Goal: Information Seeking & Learning: Check status

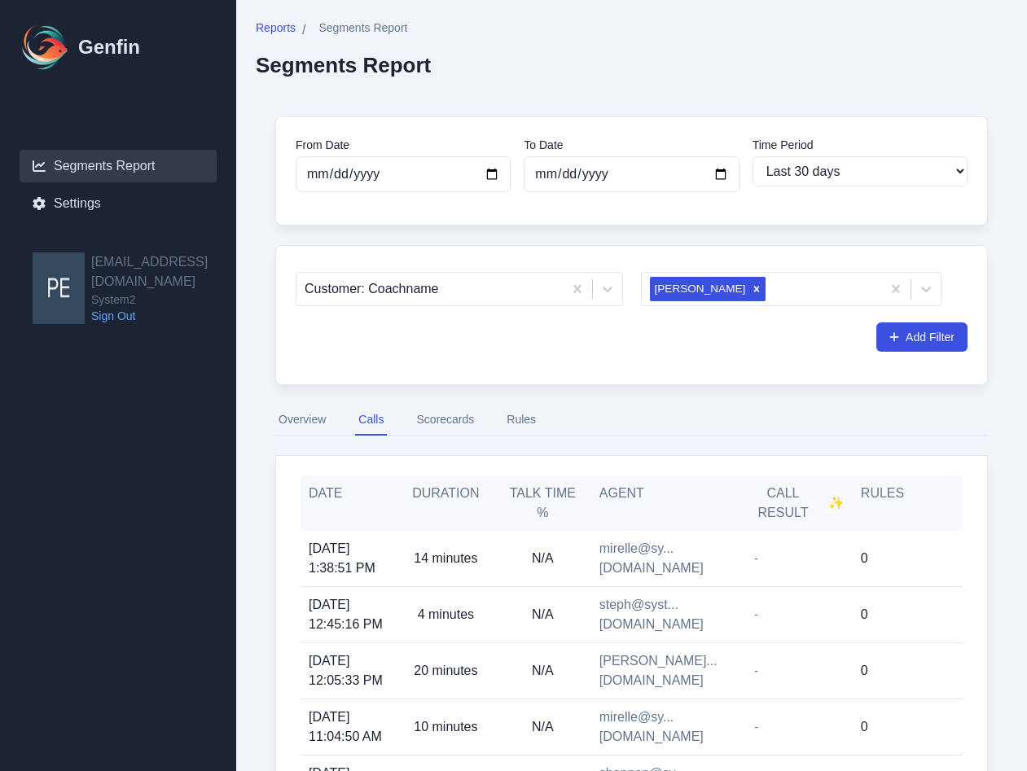
select select "30"
click at [751, 287] on icon "Remove Tamara Arevalo" at bounding box center [756, 288] width 11 height 11
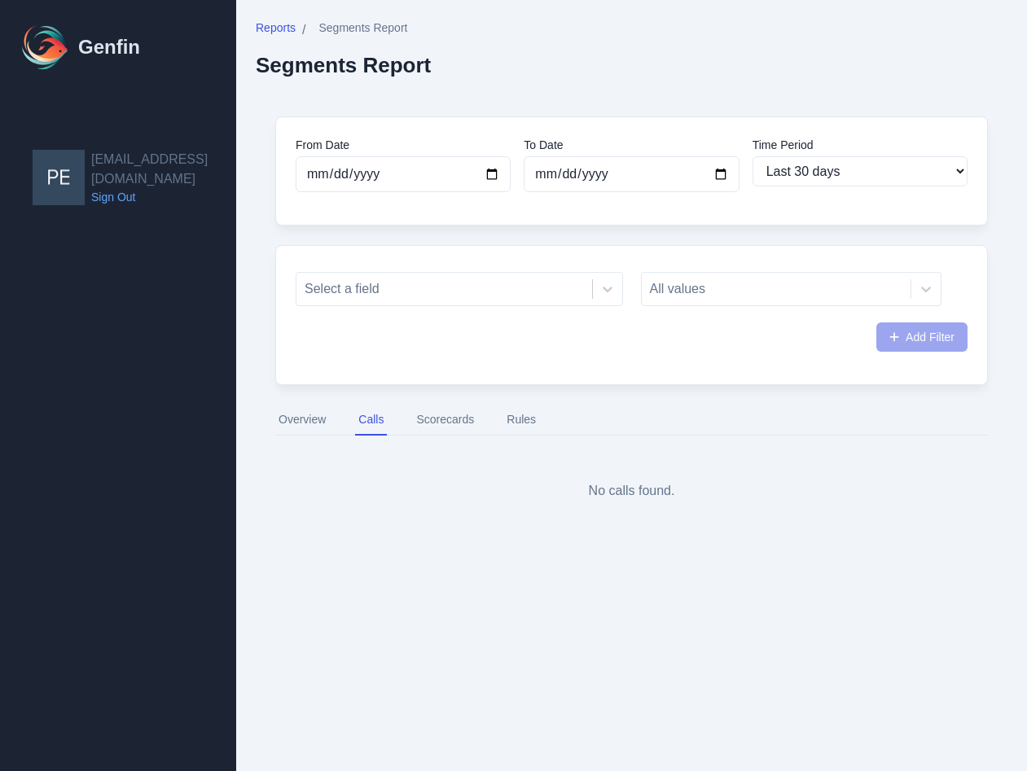
select select "30"
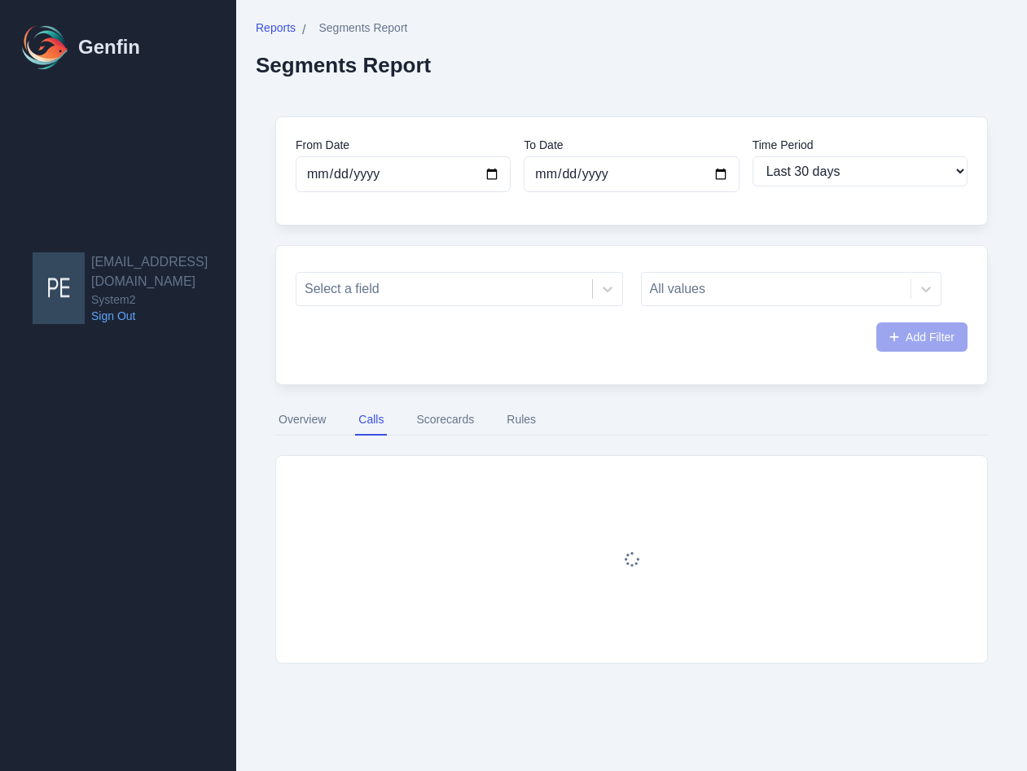
click at [708, 292] on div "All values" at bounding box center [791, 289] width 301 height 34
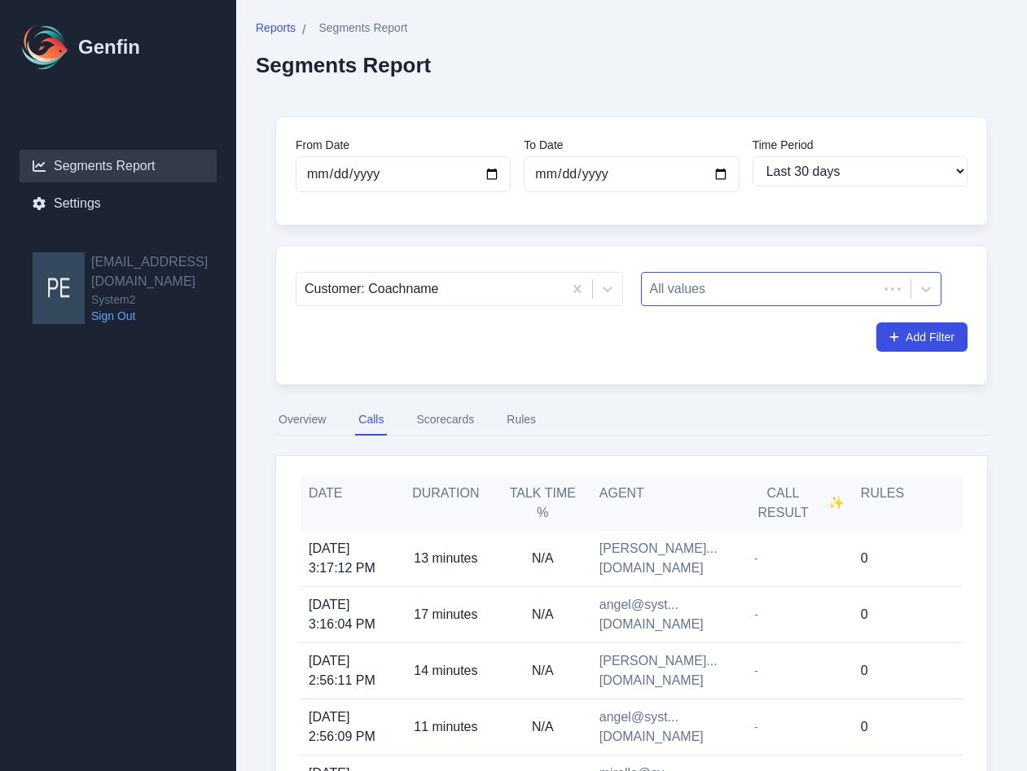
click at [693, 294] on div at bounding box center [760, 289] width 221 height 23
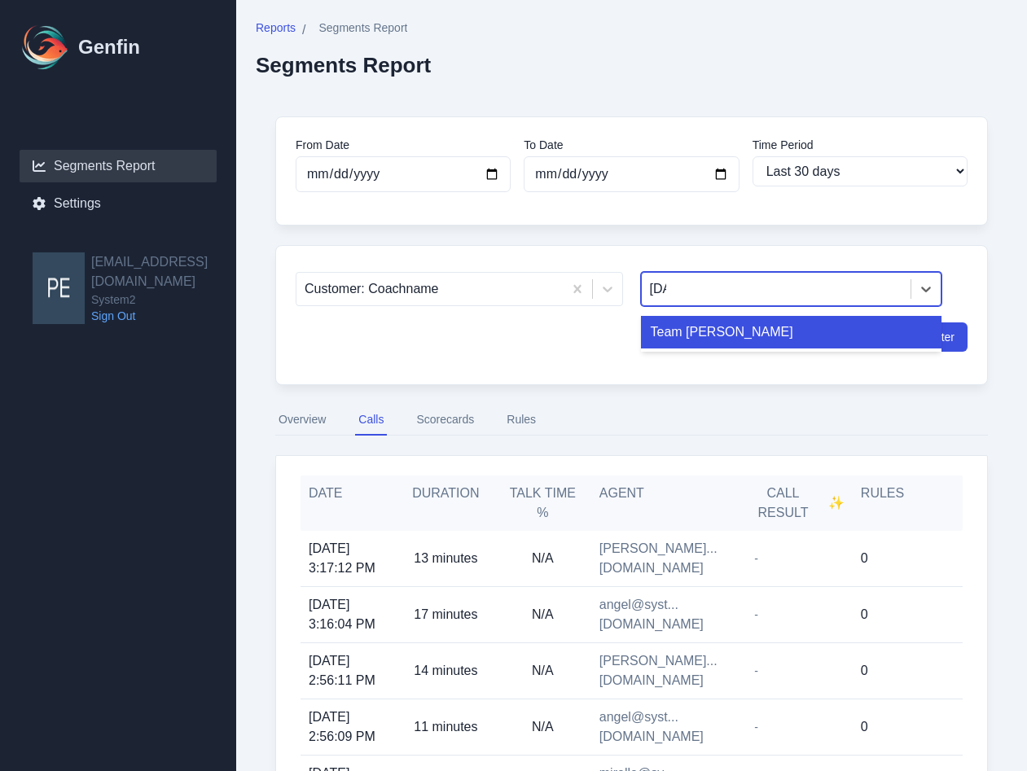
type input "juli"
click at [707, 340] on div "Team Julie" at bounding box center [791, 332] width 301 height 33
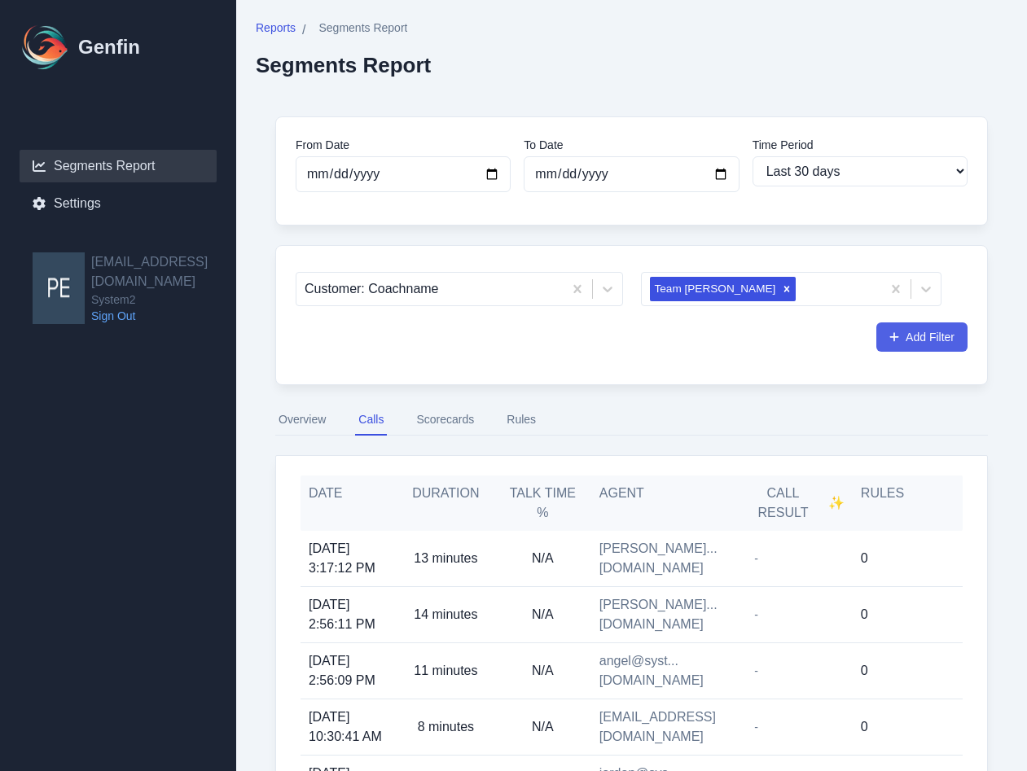
click at [909, 339] on button "Add Filter" at bounding box center [921, 336] width 91 height 29
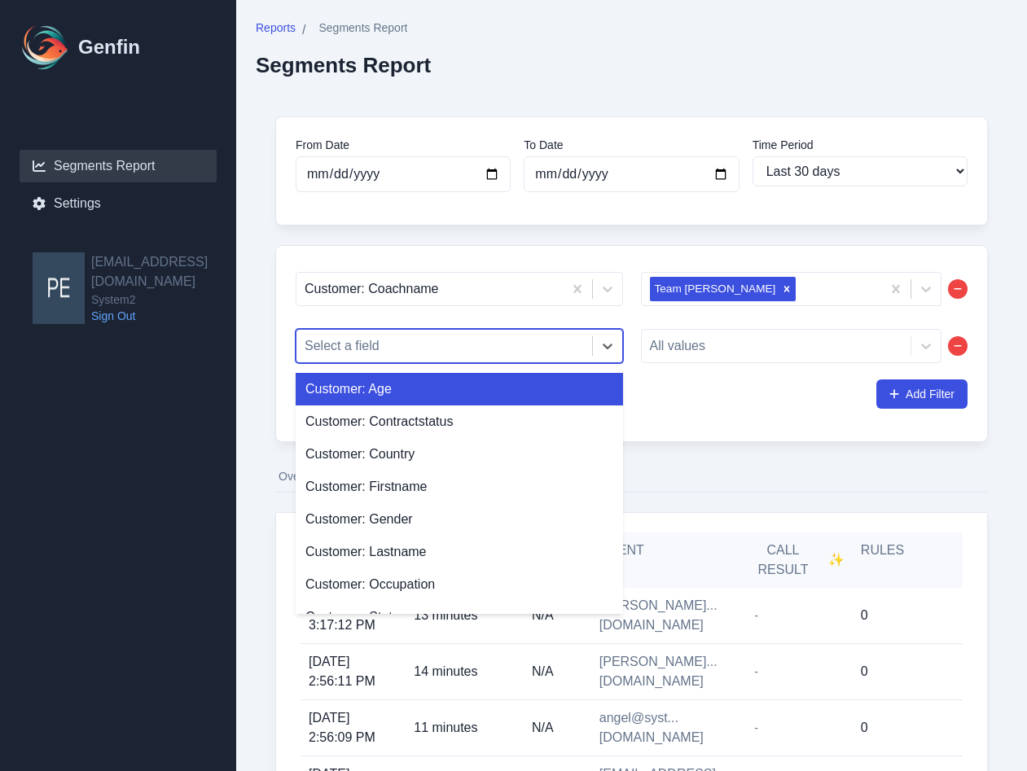
click at [477, 352] on div at bounding box center [444, 346] width 279 height 23
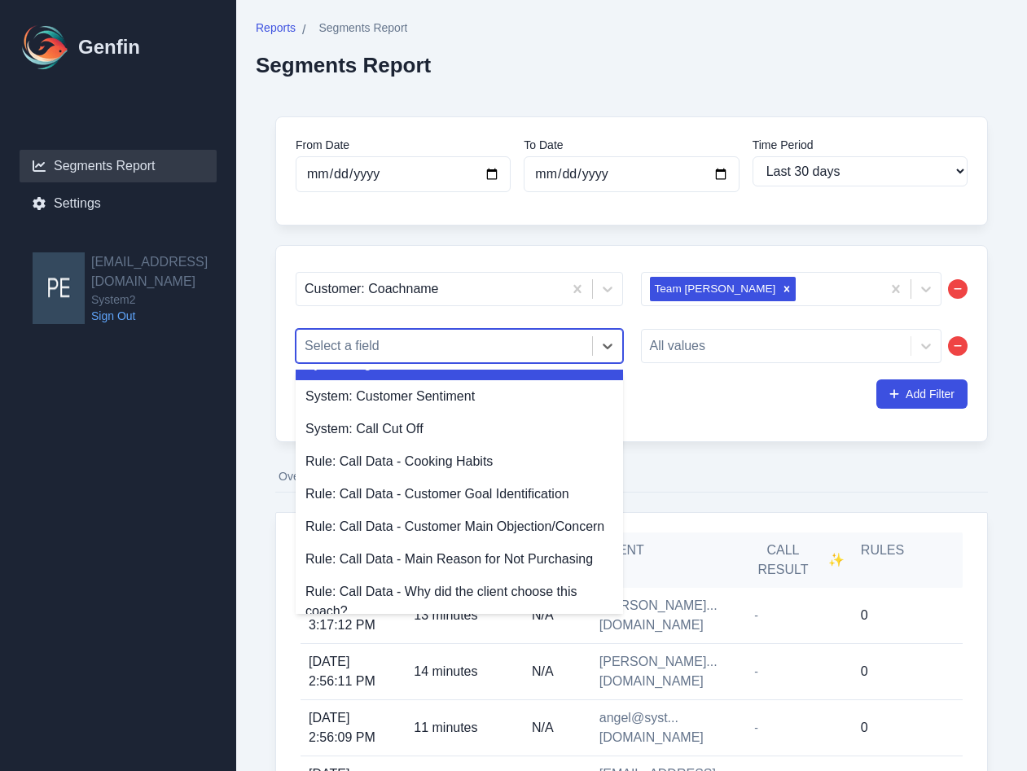
scroll to position [401, 0]
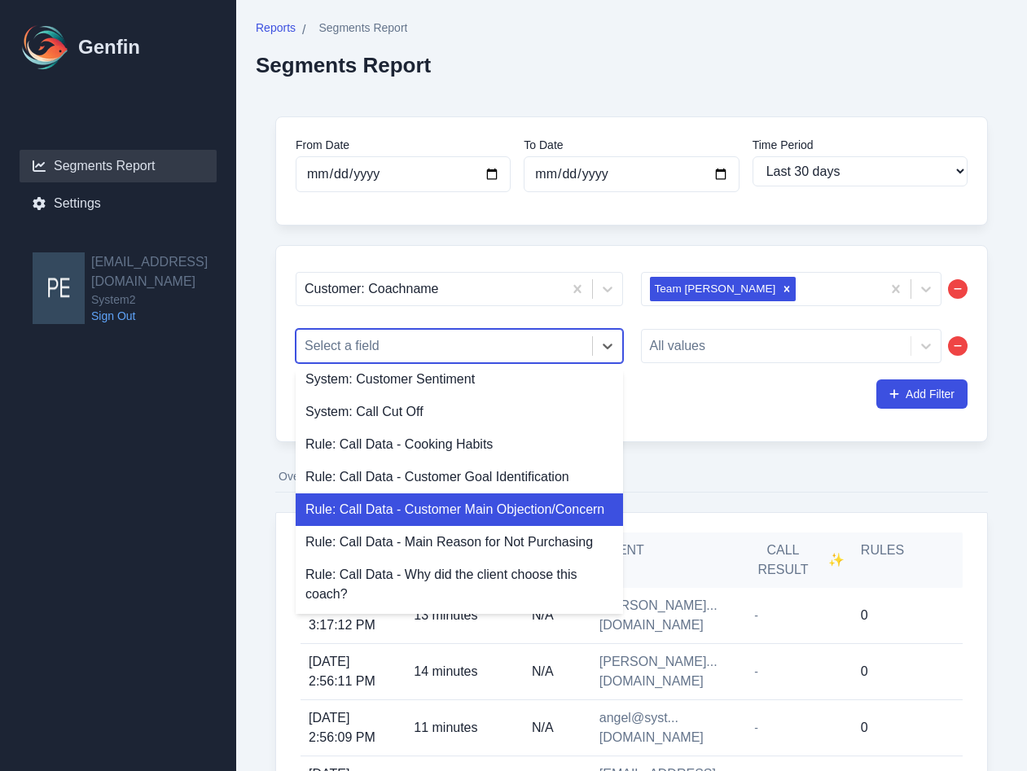
click at [454, 514] on div "Rule: Call Data - Customer Main Objection/Concern" at bounding box center [459, 509] width 327 height 33
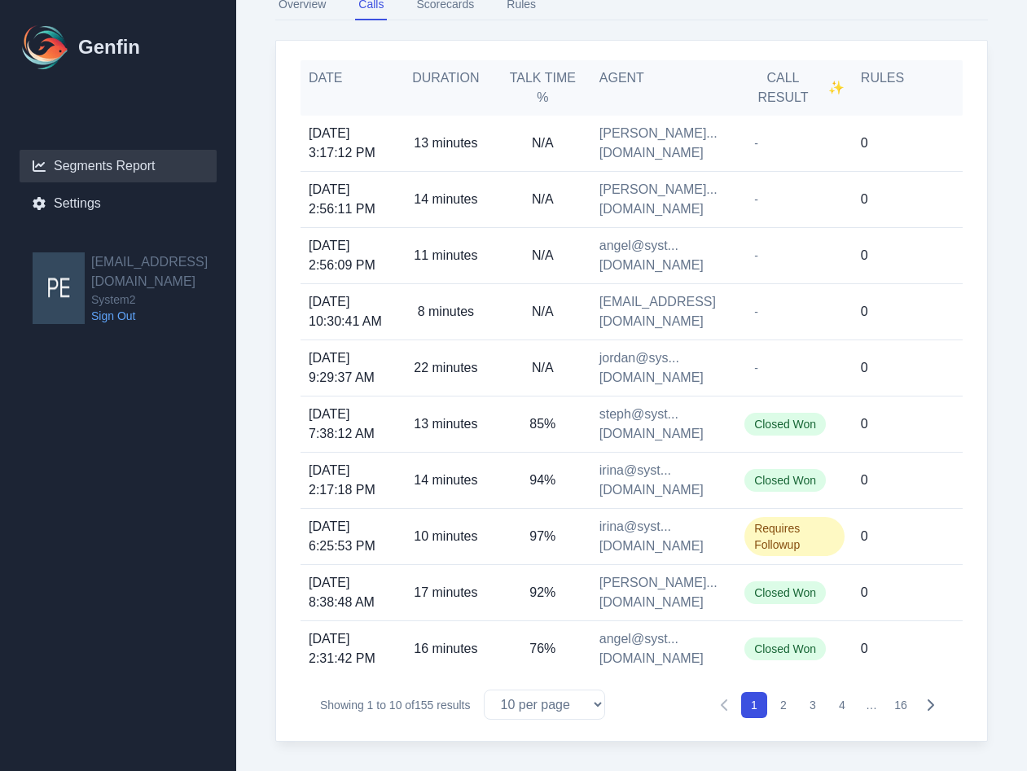
scroll to position [483, 0]
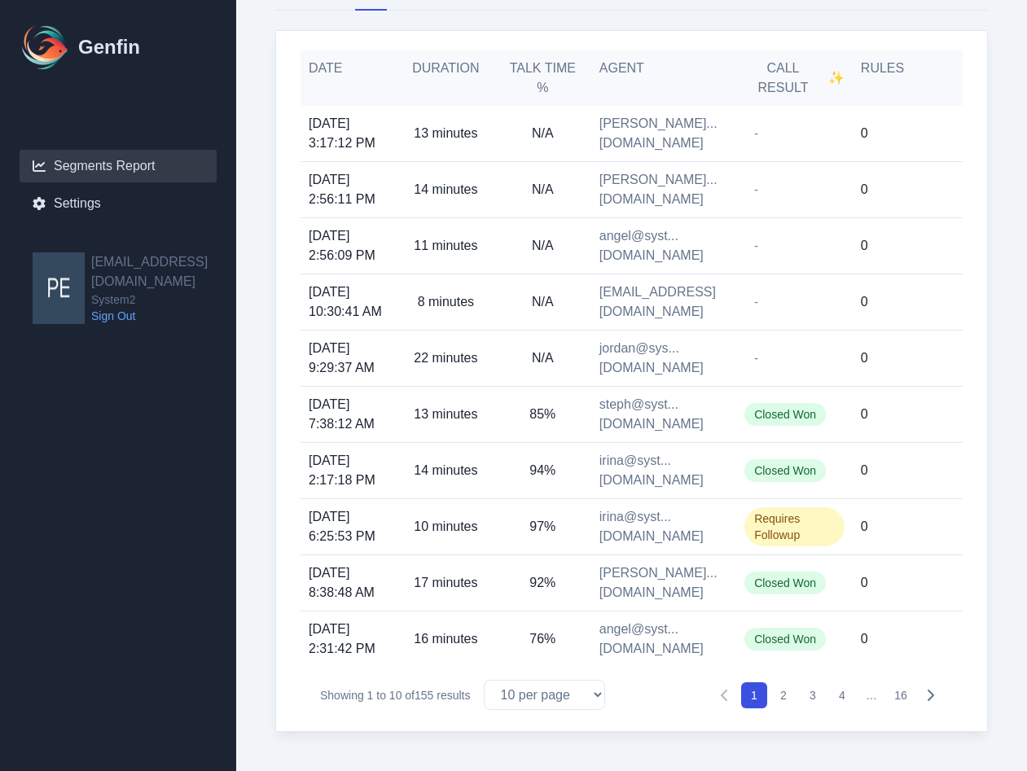
click at [781, 693] on button "2" at bounding box center [783, 695] width 26 height 26
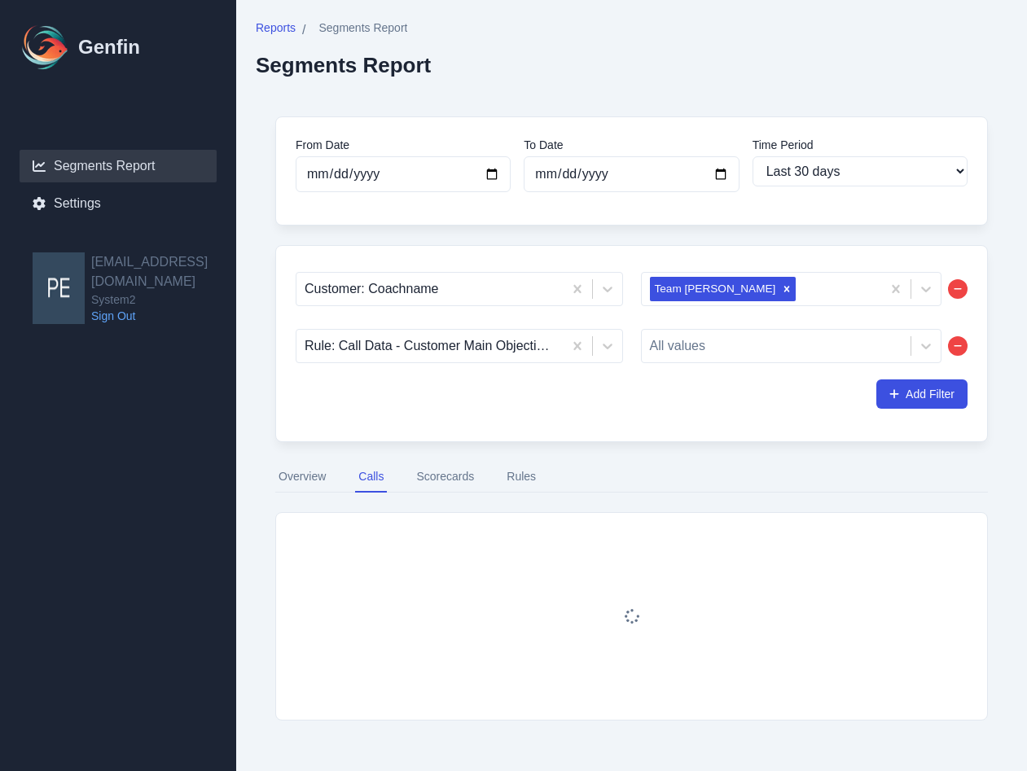
scroll to position [0, 0]
